Goal: Task Accomplishment & Management: Use online tool/utility

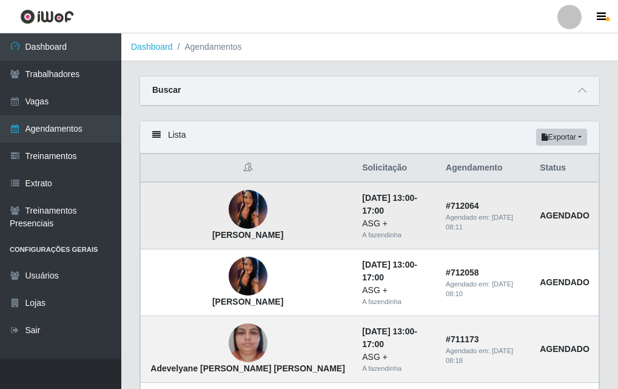
click at [229, 208] on img at bounding box center [248, 209] width 39 height 86
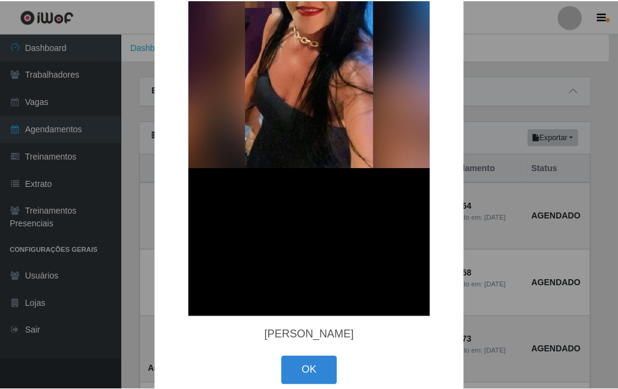
scroll to position [271, 0]
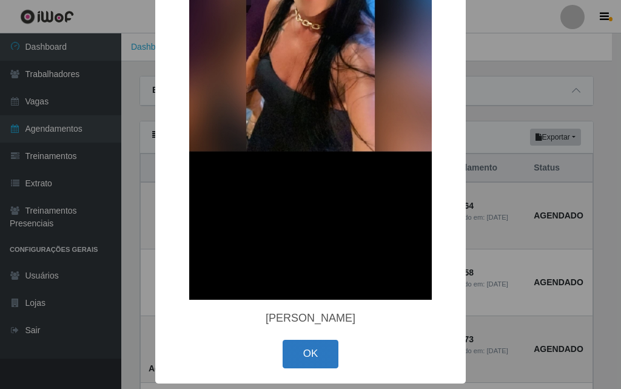
click at [316, 358] on button "OK" at bounding box center [311, 354] width 56 height 29
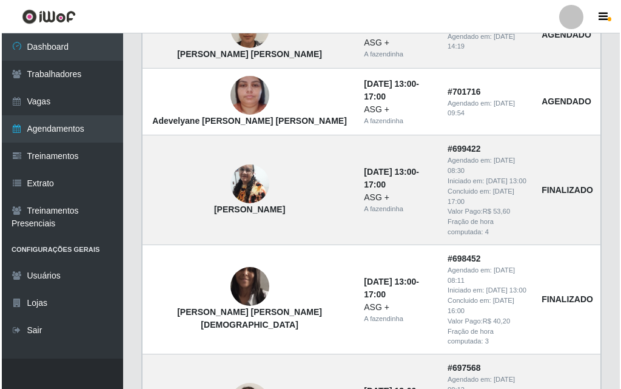
scroll to position [849, 0]
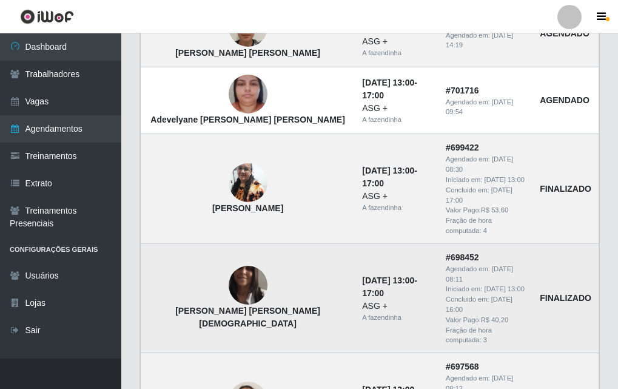
click at [229, 251] on img at bounding box center [248, 285] width 39 height 69
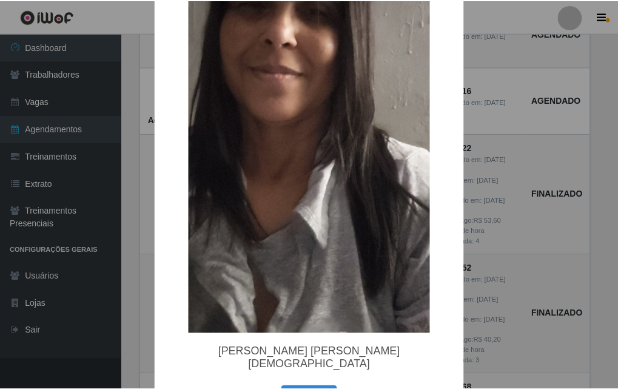
scroll to position [163, 0]
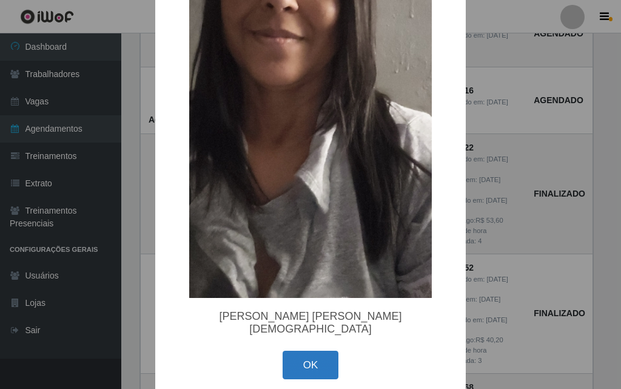
click at [312, 354] on button "OK" at bounding box center [311, 365] width 56 height 29
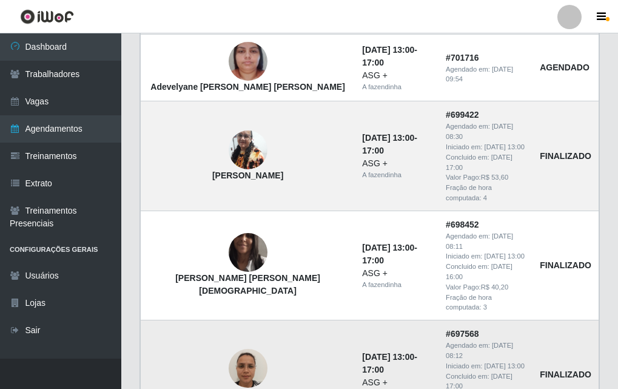
scroll to position [914, 0]
